Goal: Task Accomplishment & Management: Use online tool/utility

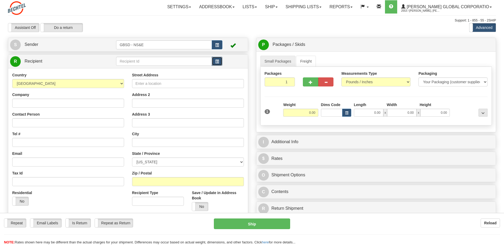
click at [217, 62] on span "button" at bounding box center [217, 61] width 4 height 3
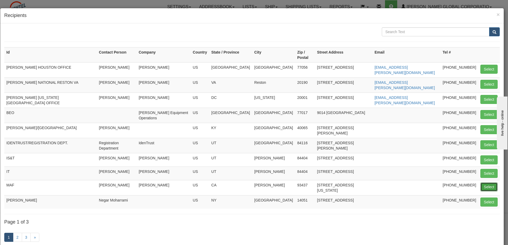
click at [482, 183] on button "Select" at bounding box center [488, 187] width 17 height 9
type input "MAF"
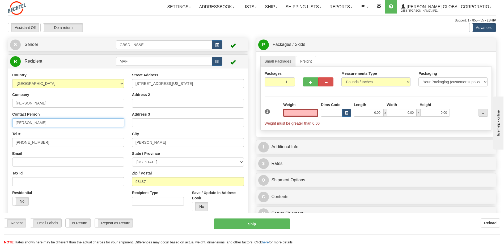
type input "0.00"
click at [57, 125] on input "Coral Norrie" at bounding box center [68, 122] width 112 height 9
type input "Coral Norrie CO Mark Proctor"
click at [312, 115] on input "0.00" at bounding box center [300, 113] width 35 height 8
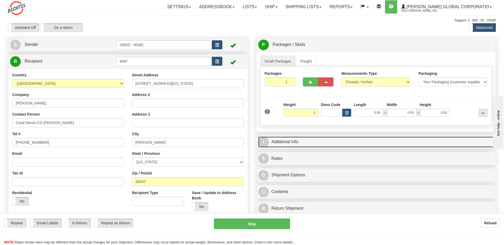
type input "3.00"
click at [320, 141] on link "I Additional Info" at bounding box center [376, 142] width 236 height 11
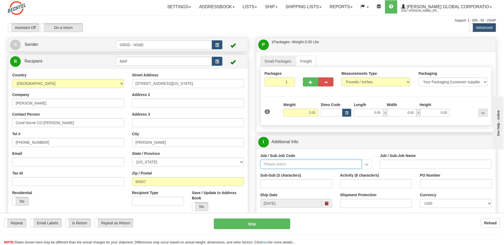
click at [312, 166] on input "Job / Sub-Job Code" at bounding box center [310, 164] width 101 height 9
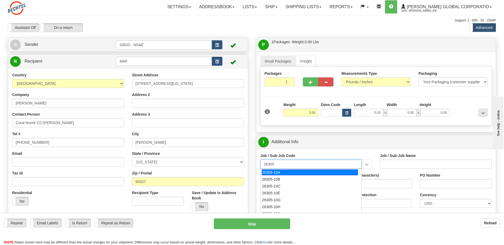
click at [297, 172] on div "26305-10A" at bounding box center [309, 173] width 96 height 6
type input "26305-10A"
type input "GBSD - GROUND BASED STRATEGIC DETERRENT - CLIN 00"
type input "26305-10A"
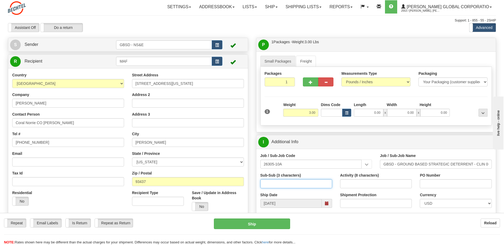
click at [291, 183] on input "Sub-Sub (3 characters)" at bounding box center [296, 183] width 72 height 9
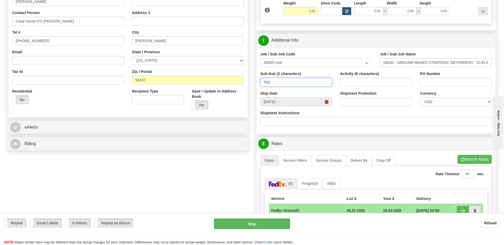
scroll to position [106, 0]
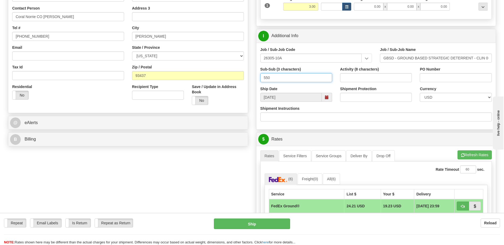
type input "550"
click at [383, 97] on input "Shipment Protection" at bounding box center [376, 97] width 72 height 9
type input "1000"
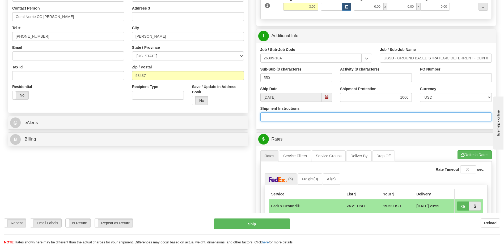
click at [417, 119] on input "Shipment Instructions" at bounding box center [375, 117] width 231 height 9
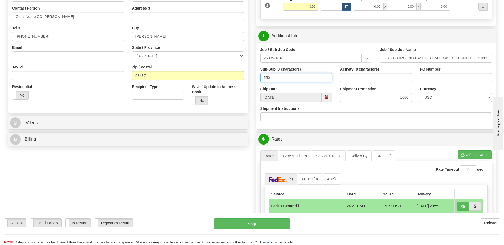
click at [274, 79] on input "550" at bounding box center [296, 77] width 72 height 9
type input "5"
type input "410"
click at [288, 58] on input "26305-10A" at bounding box center [310, 58] width 101 height 9
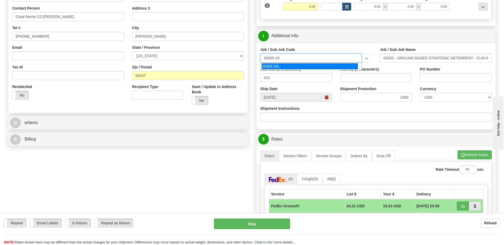
click at [275, 67] on div "26305-16L" at bounding box center [309, 66] width 96 height 6
type input "26305-16L"
type input "SENTINEL - SMTPC M724 CONVERSION LI13D (SITE X)"
type input "26305-16L"
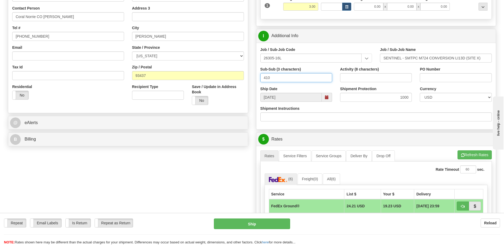
drag, startPoint x: 272, startPoint y: 78, endPoint x: 263, endPoint y: 79, distance: 9.9
click at [263, 79] on input "410" at bounding box center [296, 77] width 72 height 9
type input "104"
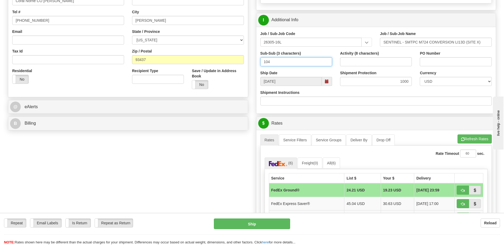
scroll to position [133, 0]
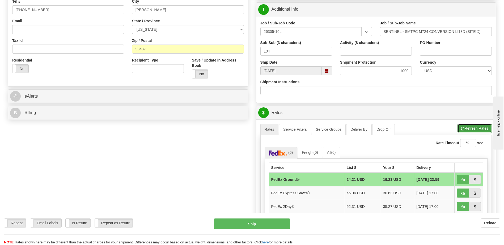
click at [465, 128] on button "Refresh Rates" at bounding box center [474, 128] width 34 height 9
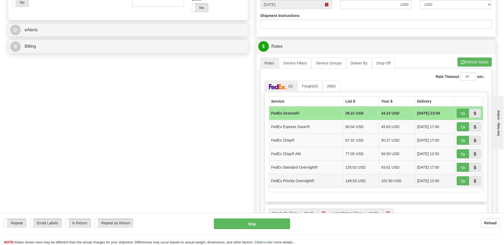
scroll to position [212, 0]
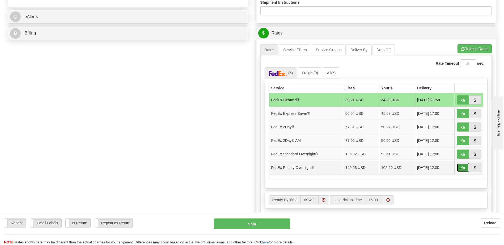
click at [461, 168] on span "button" at bounding box center [463, 167] width 4 height 3
type input "01"
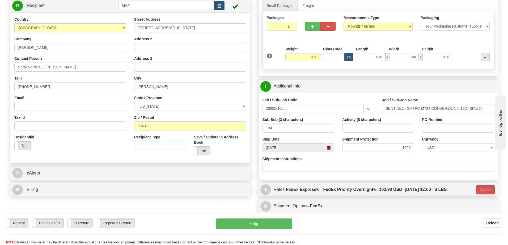
scroll to position [45, 0]
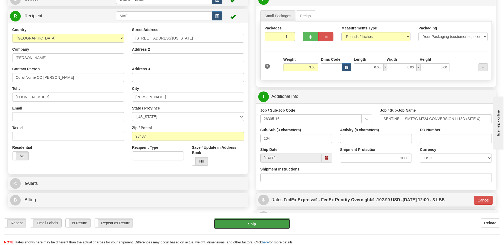
click at [262, 224] on button "Ship" at bounding box center [252, 224] width 76 height 11
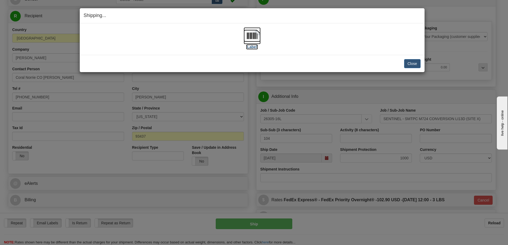
click at [254, 39] on img at bounding box center [251, 35] width 17 height 17
click at [412, 61] on button "Close" at bounding box center [412, 63] width 16 height 9
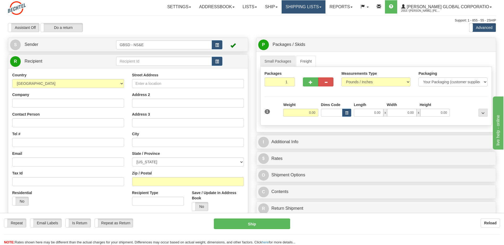
click at [322, 8] on link "Shipping lists" at bounding box center [303, 6] width 44 height 13
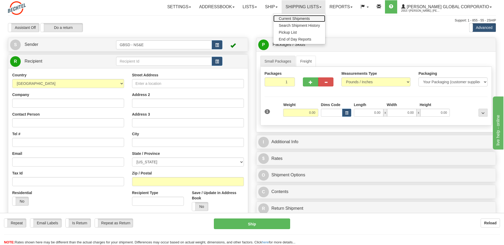
click at [309, 17] on span "Current Shipments" at bounding box center [293, 18] width 31 height 4
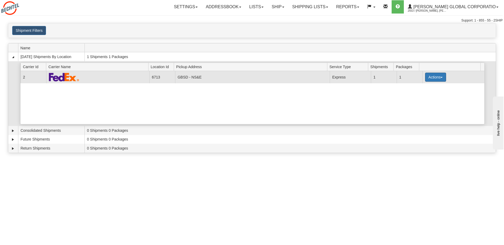
click at [438, 78] on button "Actions" at bounding box center [435, 77] width 21 height 9
click at [419, 102] on span "Pickup" at bounding box center [415, 101] width 14 height 4
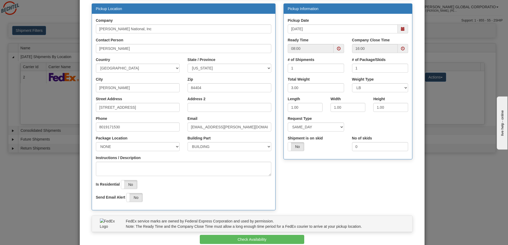
scroll to position [80, 0]
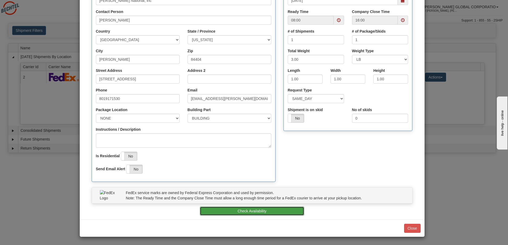
click at [248, 213] on button "Check Availability" at bounding box center [252, 211] width 104 height 9
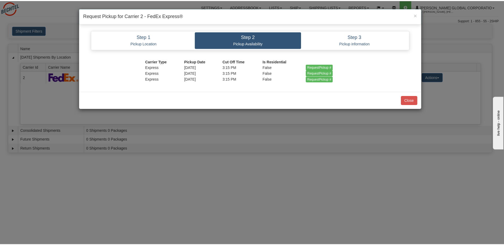
scroll to position [0, 0]
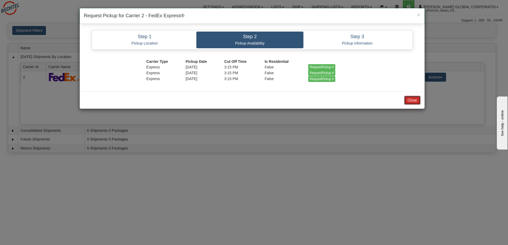
click at [408, 102] on button "Close" at bounding box center [412, 100] width 16 height 9
